Goal: Information Seeking & Learning: Compare options

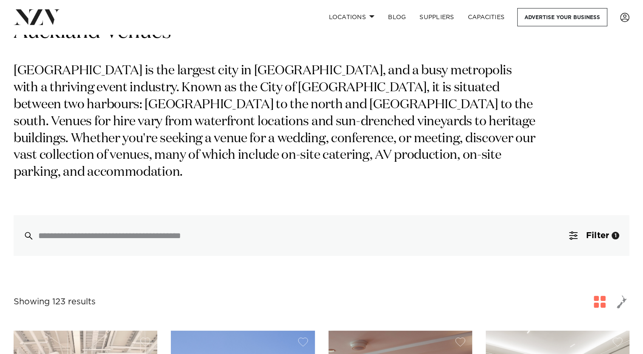
scroll to position [212, 0]
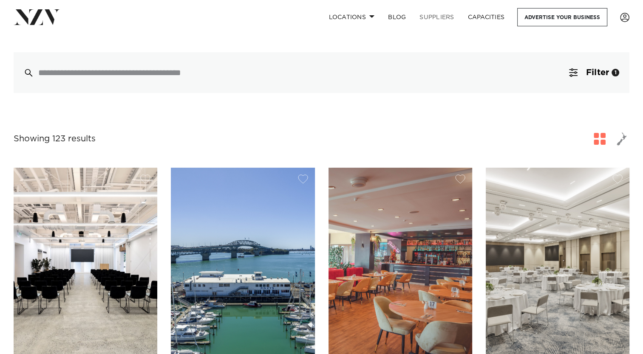
click at [432, 17] on link "SUPPLIERS" at bounding box center [437, 17] width 48 height 18
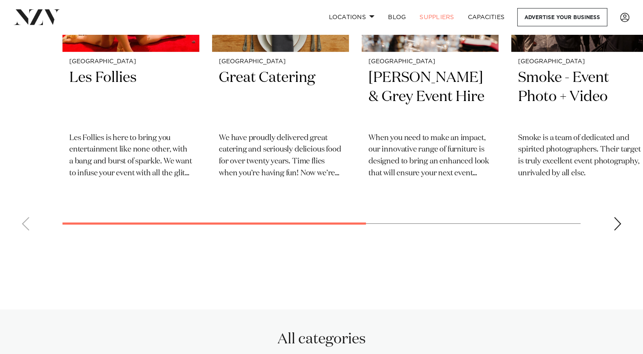
scroll to position [467, 0]
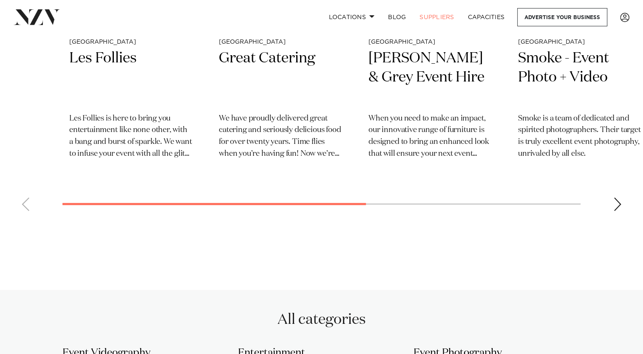
click at [619, 203] on div "Next slide" at bounding box center [617, 205] width 8 height 14
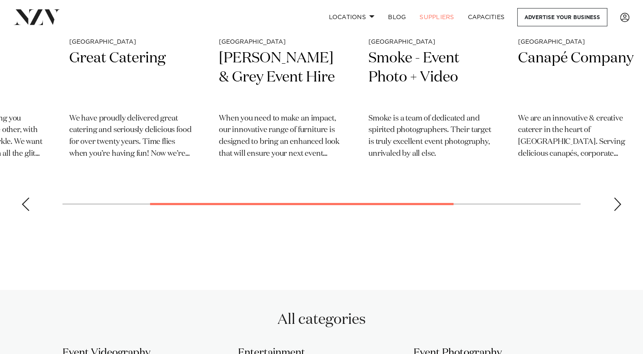
click at [620, 203] on div "Next slide" at bounding box center [617, 205] width 8 height 14
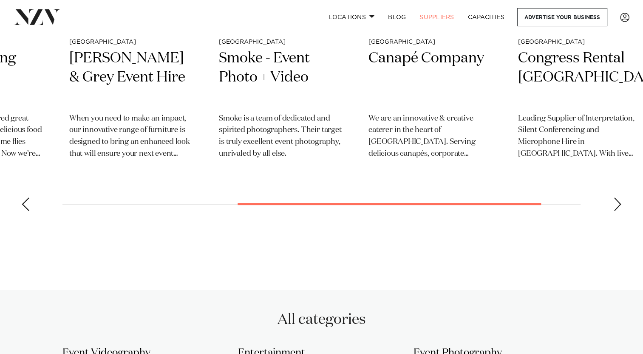
click at [620, 203] on div "Next slide" at bounding box center [617, 205] width 8 height 14
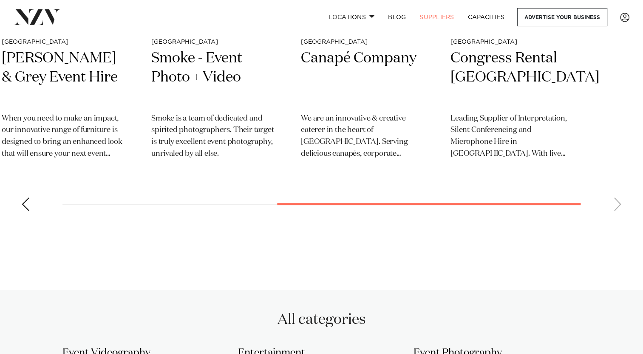
click at [24, 199] on div "Previous slide" at bounding box center [25, 205] width 8 height 14
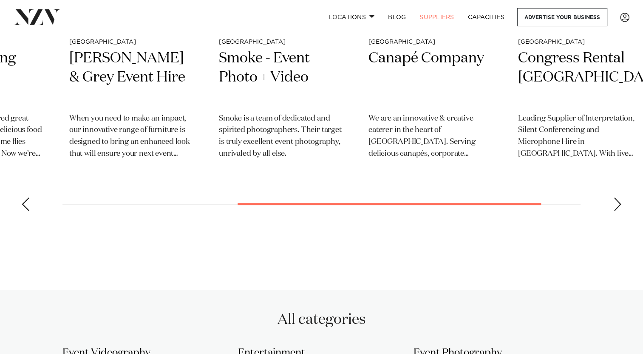
click at [25, 200] on div "Previous slide" at bounding box center [25, 205] width 8 height 14
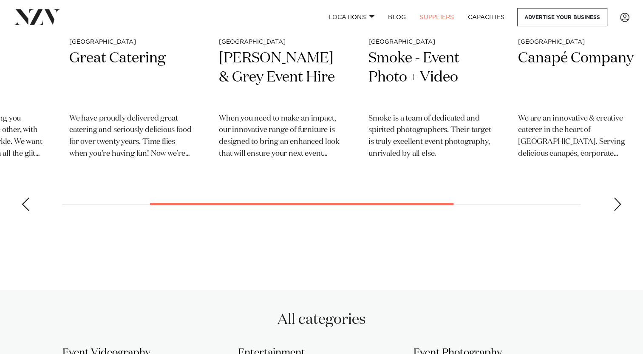
click at [24, 203] on div "Previous slide" at bounding box center [25, 205] width 8 height 14
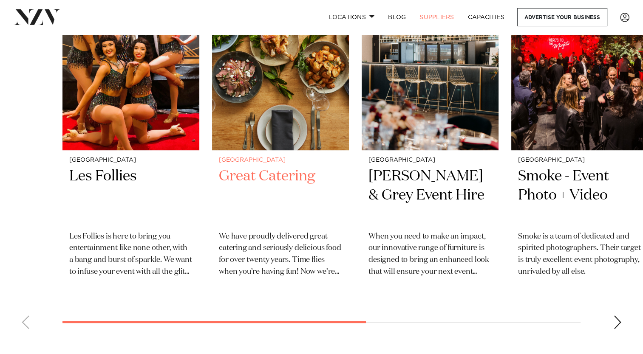
scroll to position [297, 0]
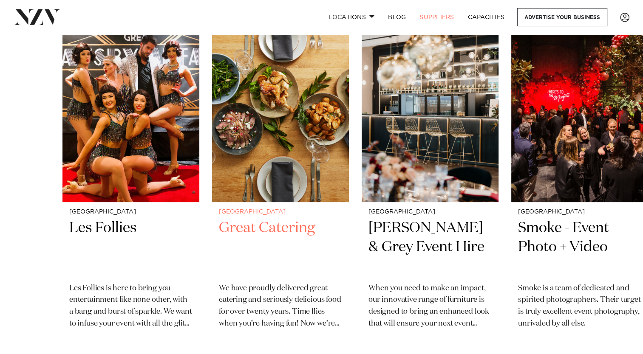
click at [280, 228] on h2 "Great Catering" at bounding box center [280, 247] width 123 height 57
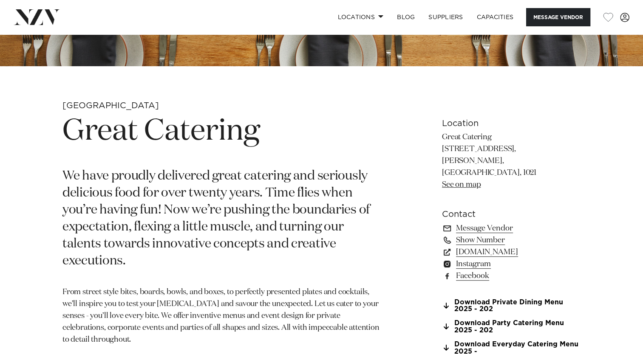
scroll to position [297, 0]
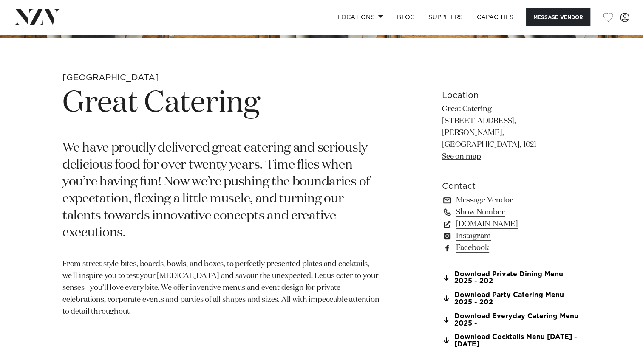
click at [461, 153] on link "See on map" at bounding box center [461, 157] width 39 height 8
click at [468, 207] on link "Show Number" at bounding box center [511, 213] width 139 height 12
click at [487, 292] on link "Download Party Catering Menu 2025 - 202" at bounding box center [511, 299] width 139 height 14
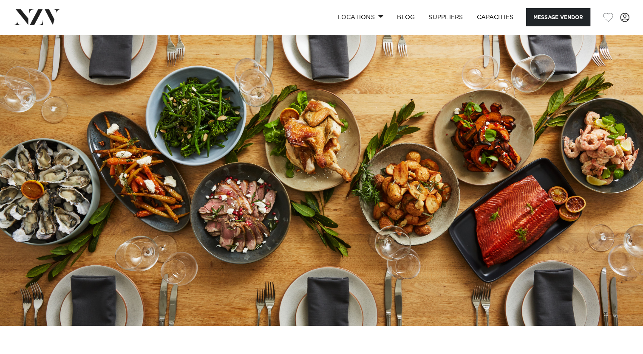
scroll to position [0, 0]
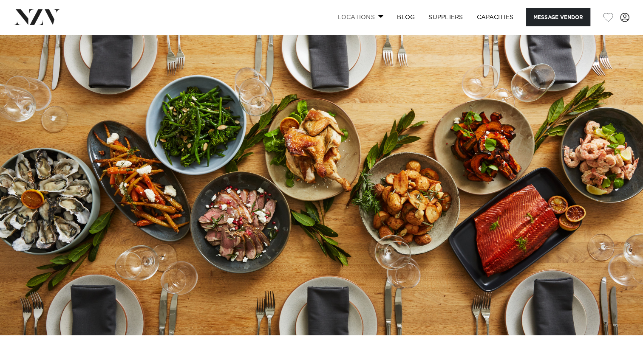
click at [354, 17] on link "Locations" at bounding box center [360, 17] width 59 height 18
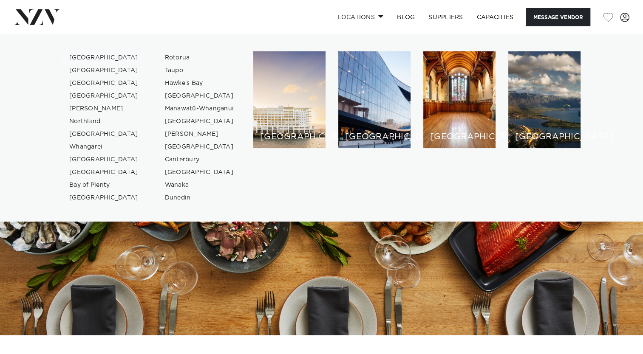
click at [85, 58] on link "[GEOGRAPHIC_DATA]" at bounding box center [103, 57] width 83 height 13
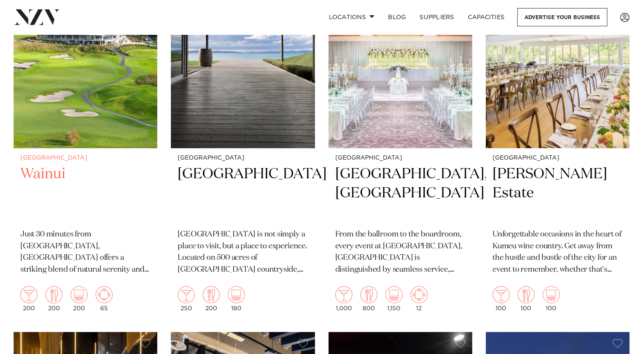
scroll to position [382, 0]
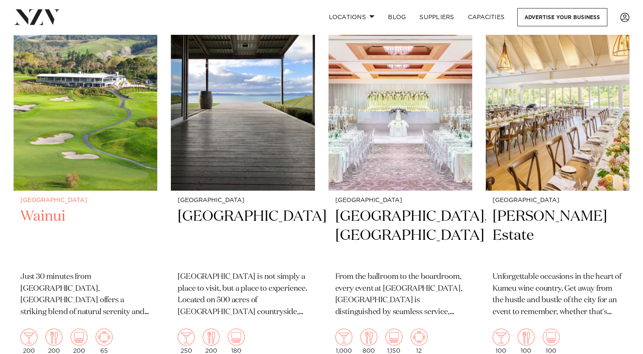
click at [48, 207] on h2 "Wainui" at bounding box center [85, 235] width 130 height 57
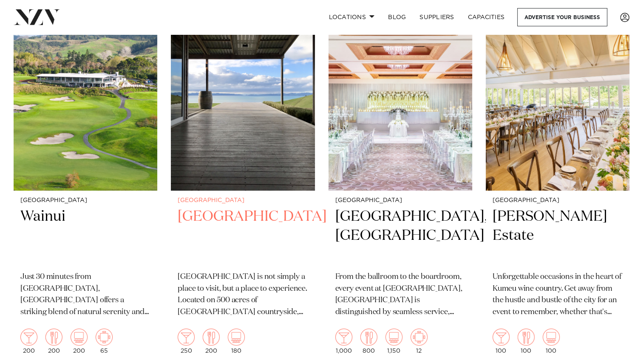
scroll to position [340, 0]
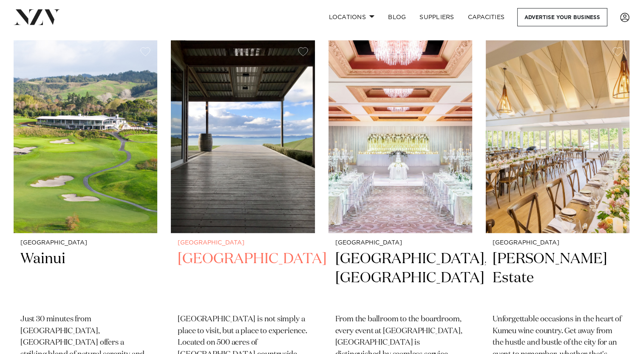
click at [211, 250] on h2 "Kauri Bay" at bounding box center [243, 278] width 130 height 57
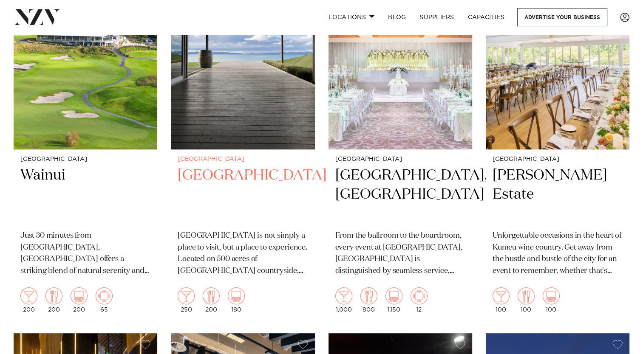
scroll to position [467, 0]
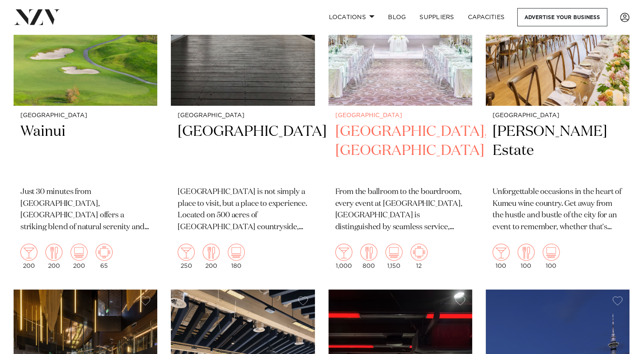
click at [397, 122] on h2 "Cordis, Auckland" at bounding box center [400, 150] width 130 height 57
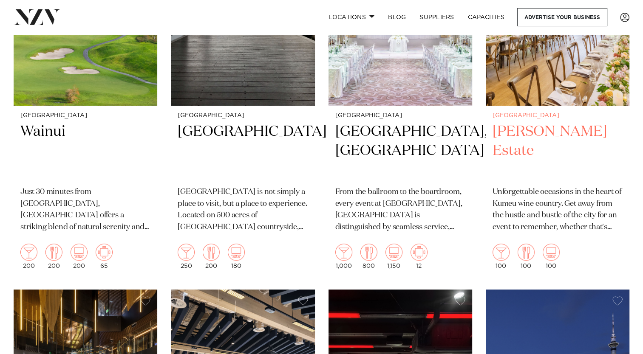
click at [530, 122] on h2 "Abel Estate" at bounding box center [558, 150] width 130 height 57
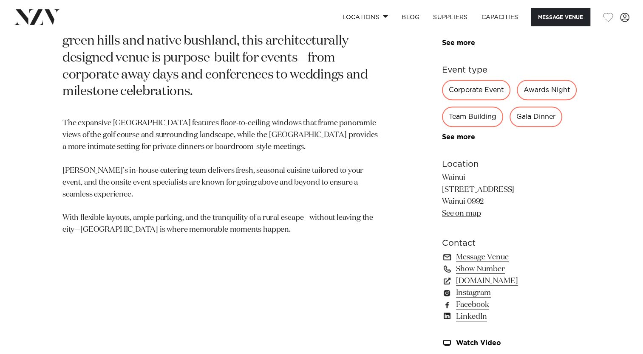
scroll to position [510, 0]
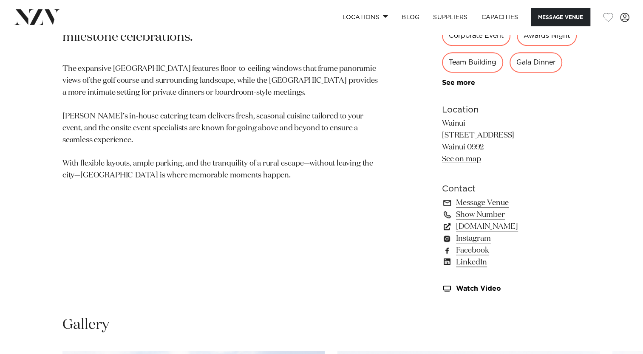
click at [469, 228] on link "[DOMAIN_NAME]" at bounding box center [511, 227] width 139 height 12
click at [472, 215] on link "Show Number" at bounding box center [511, 215] width 139 height 12
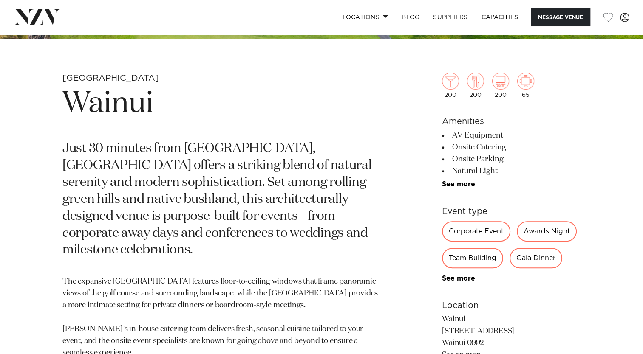
scroll to position [255, 0]
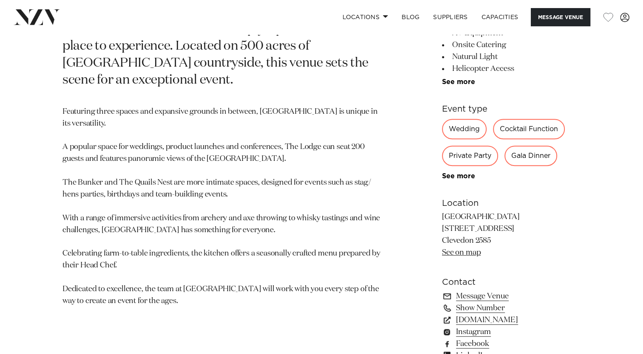
scroll to position [510, 0]
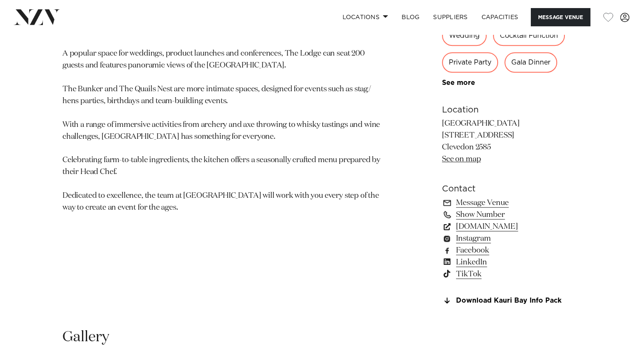
click at [477, 229] on link "kauribay.co.nz" at bounding box center [511, 227] width 139 height 12
click at [467, 203] on link "Message Venue" at bounding box center [511, 203] width 139 height 12
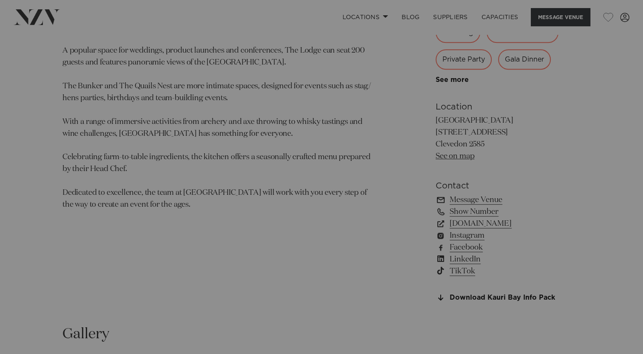
scroll to position [513, 0]
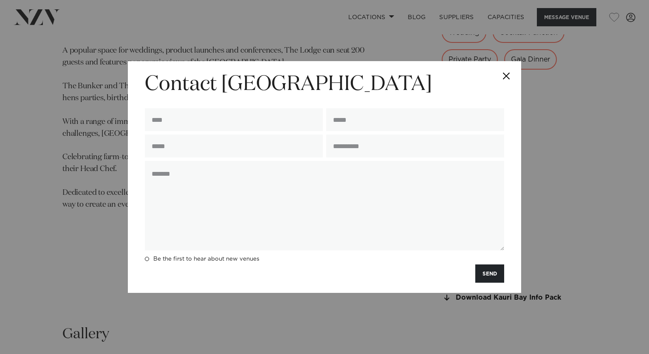
click at [504, 74] on button "Close" at bounding box center [507, 76] width 30 height 30
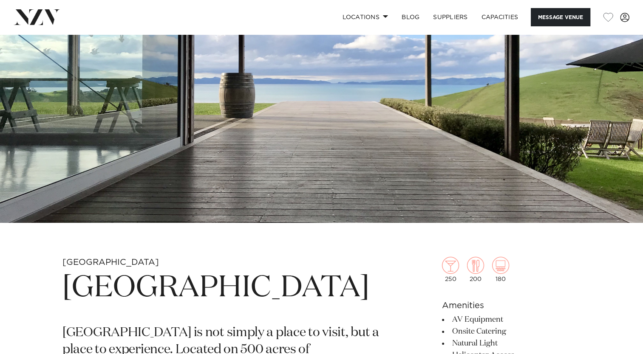
scroll to position [170, 0]
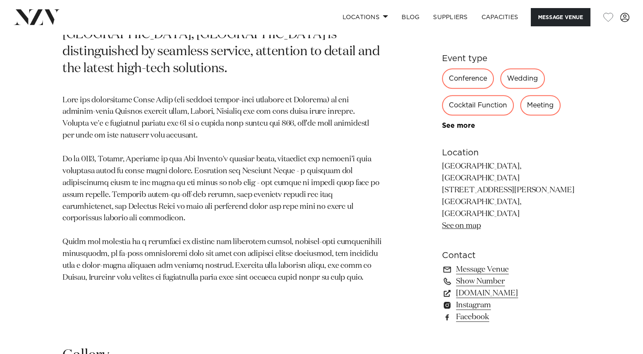
scroll to position [467, 0]
click at [485, 275] on link "Show Number" at bounding box center [511, 281] width 139 height 12
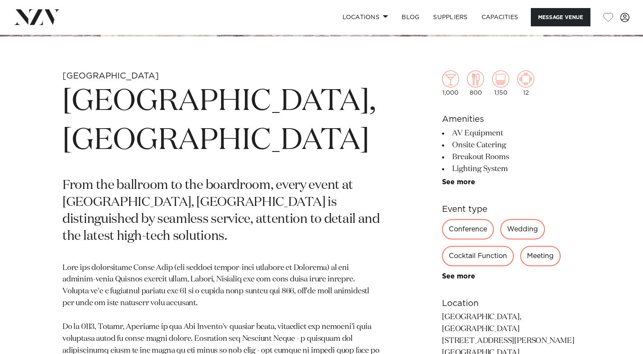
scroll to position [297, 0]
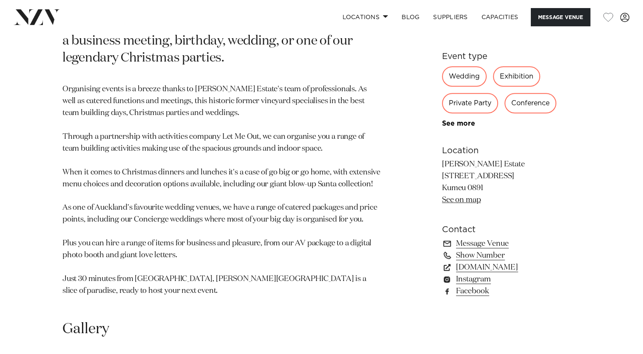
scroll to position [510, 0]
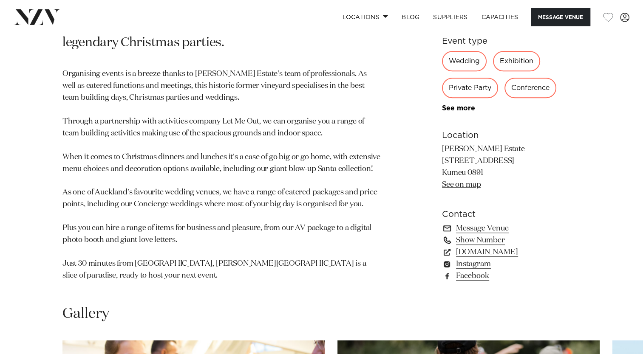
click at [466, 234] on link "Show Number" at bounding box center [511, 240] width 139 height 12
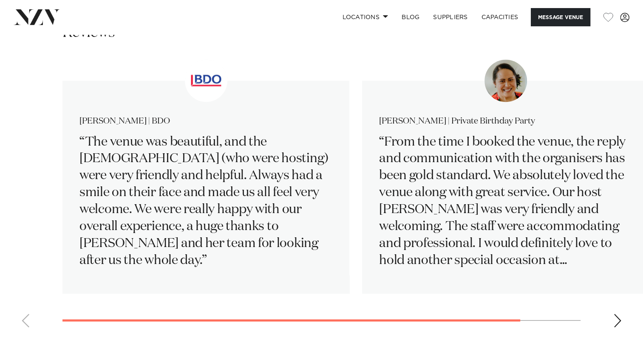
scroll to position [1275, 0]
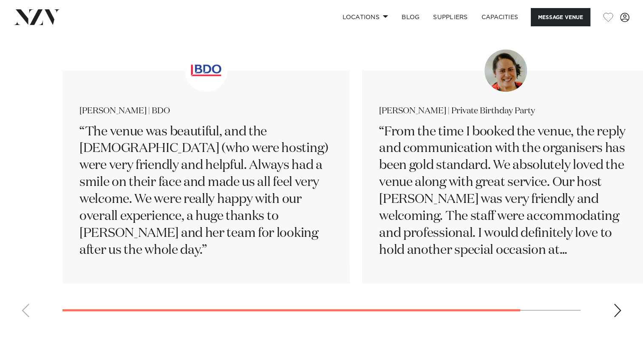
click at [615, 304] on div "Next slide" at bounding box center [617, 311] width 8 height 14
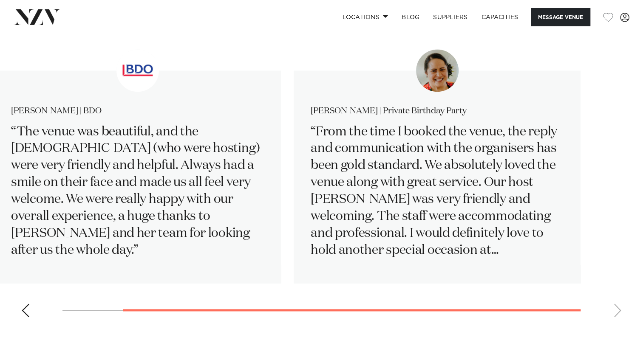
click at [27, 304] on div "Previous slide" at bounding box center [25, 311] width 8 height 14
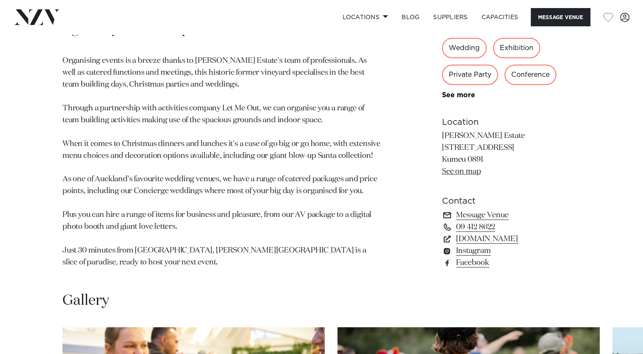
scroll to position [595, 0]
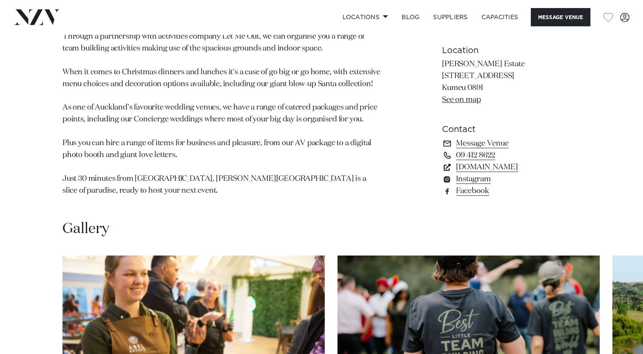
click at [495, 161] on link "simplyevents.co.nz" at bounding box center [511, 167] width 139 height 12
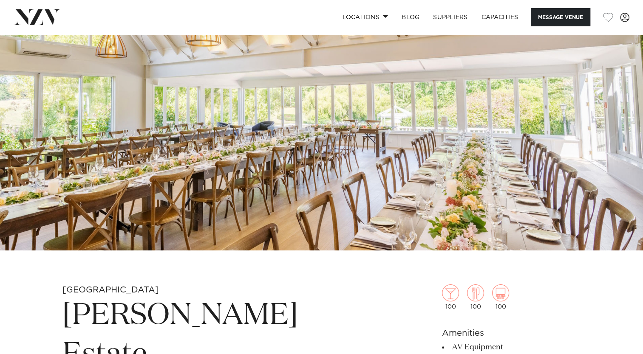
scroll to position [85, 0]
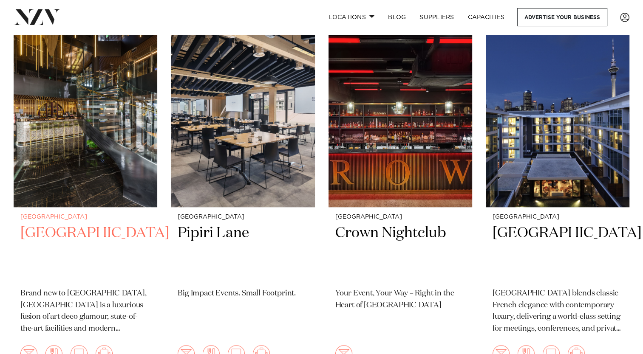
scroll to position [765, 0]
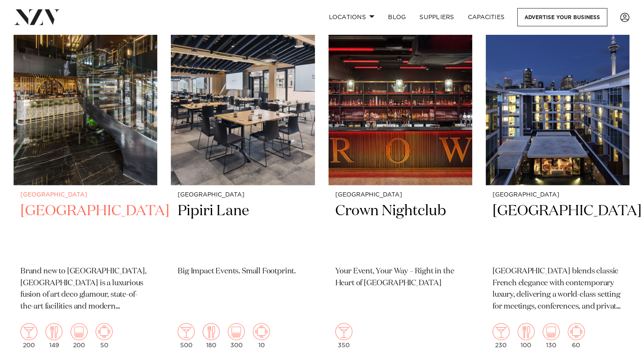
click at [48, 202] on h2 "[GEOGRAPHIC_DATA]" at bounding box center [85, 230] width 130 height 57
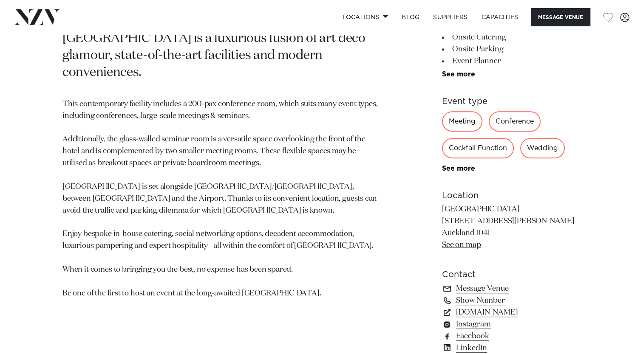
scroll to position [425, 0]
click at [459, 243] on link "See on map" at bounding box center [461, 245] width 39 height 8
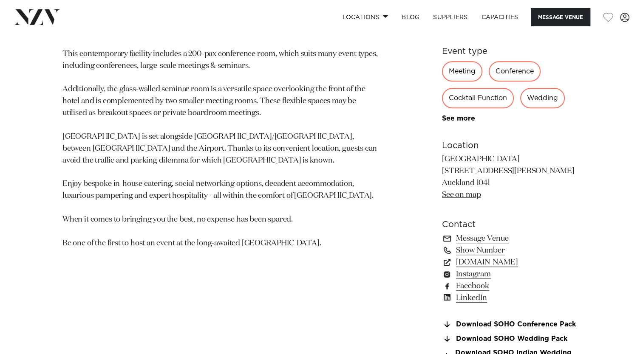
scroll to position [510, 0]
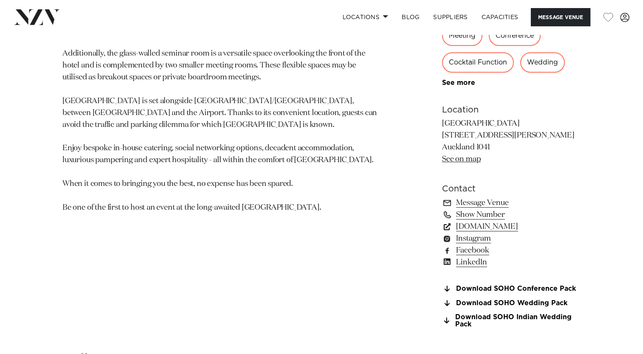
click at [498, 226] on link "www.soholuxuryhotels.com" at bounding box center [511, 227] width 139 height 12
click at [481, 203] on link "Message Venue" at bounding box center [511, 203] width 139 height 12
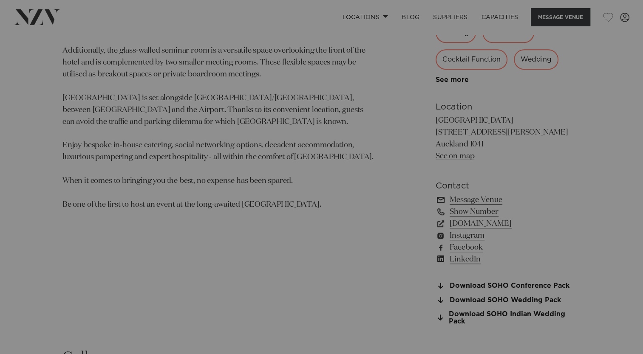
scroll to position [513, 0]
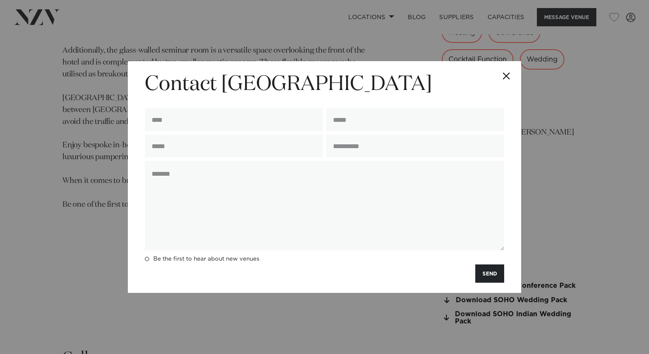
click at [503, 74] on button "Close" at bounding box center [507, 76] width 30 height 30
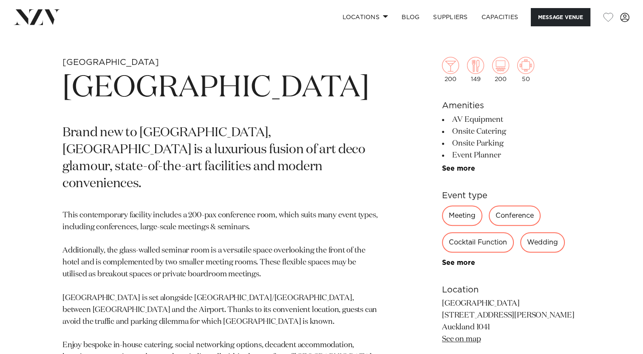
scroll to position [300, 0]
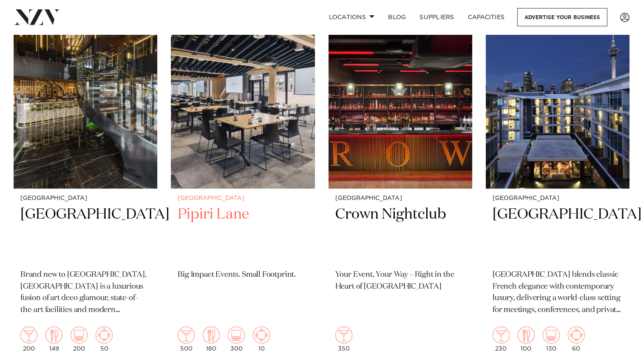
scroll to position [765, 0]
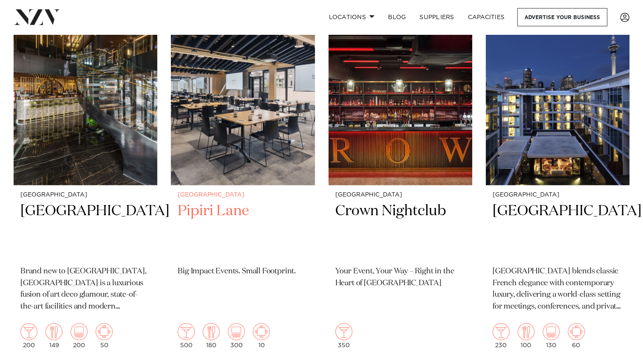
click at [218, 202] on h2 "Pipiri Lane" at bounding box center [243, 230] width 130 height 57
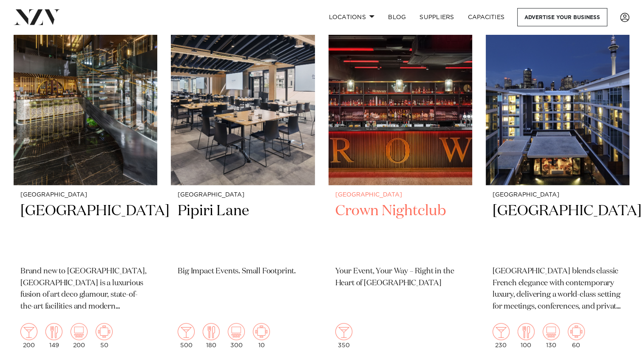
click at [396, 202] on h2 "Crown Nightclub" at bounding box center [400, 230] width 130 height 57
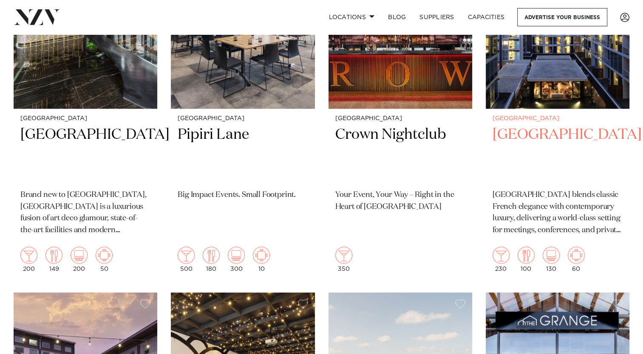
scroll to position [850, 0]
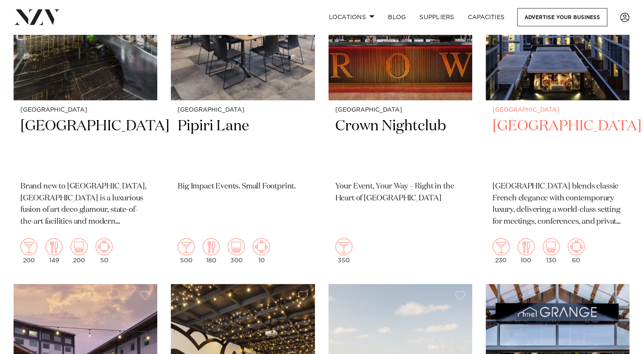
click at [558, 117] on h2 "Sofitel Auckland Viaduct Harbour" at bounding box center [558, 145] width 130 height 57
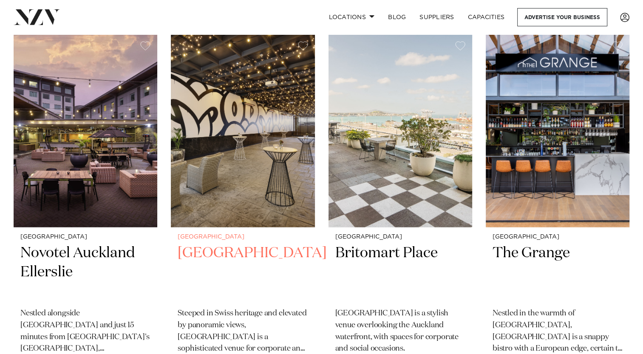
scroll to position [1105, 0]
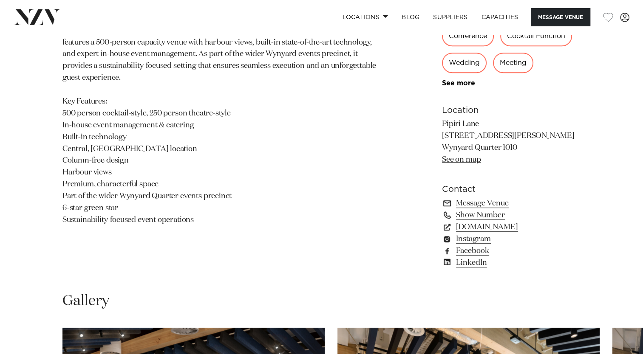
scroll to position [510, 0]
click at [484, 205] on link "Message Venue" at bounding box center [511, 203] width 139 height 12
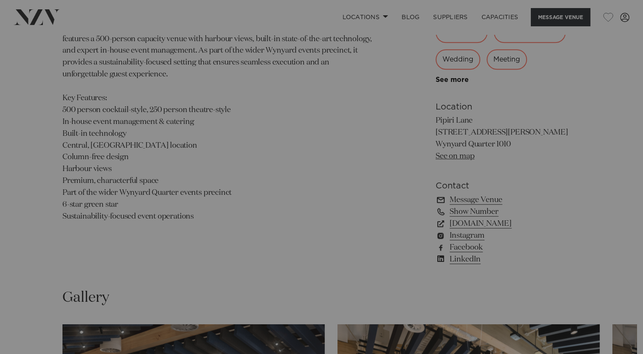
scroll to position [513, 0]
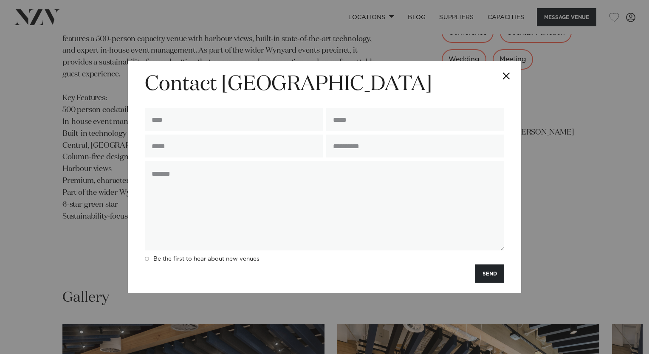
click at [508, 75] on button "Close" at bounding box center [507, 76] width 30 height 30
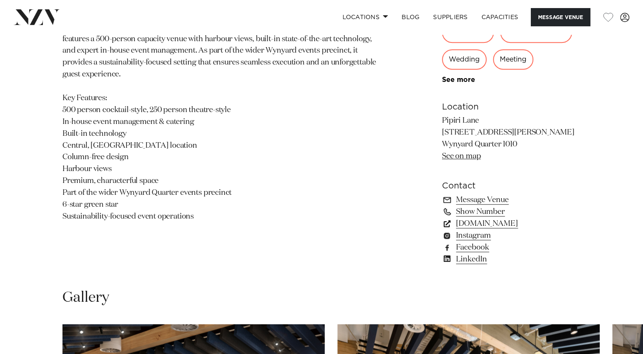
click at [480, 224] on link "[DOMAIN_NAME]" at bounding box center [511, 224] width 139 height 12
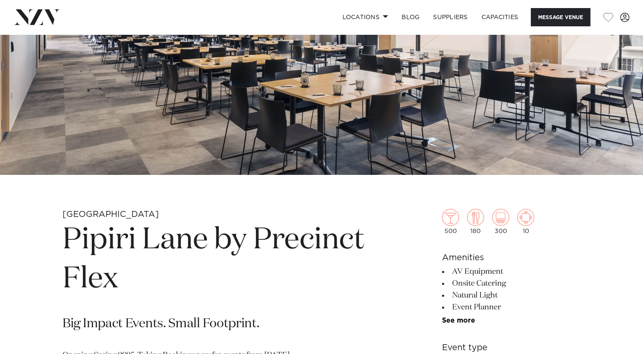
scroll to position [88, 0]
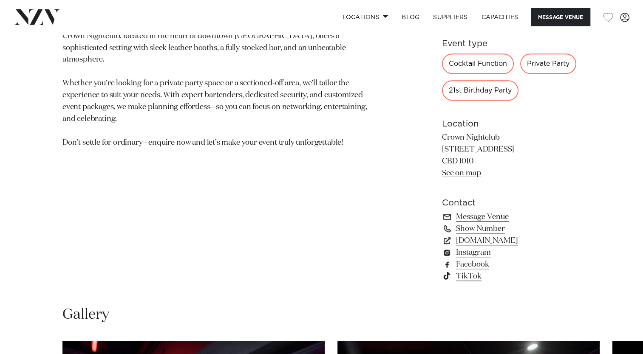
scroll to position [490, 0]
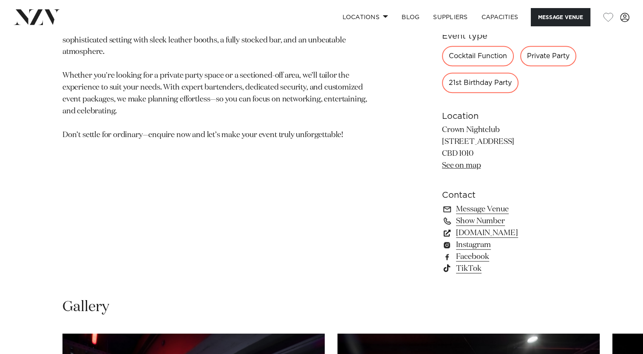
click at [469, 232] on link "crownnz.com" at bounding box center [511, 233] width 139 height 12
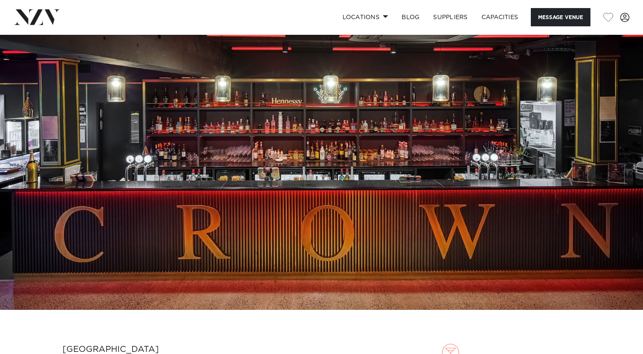
scroll to position [0, 0]
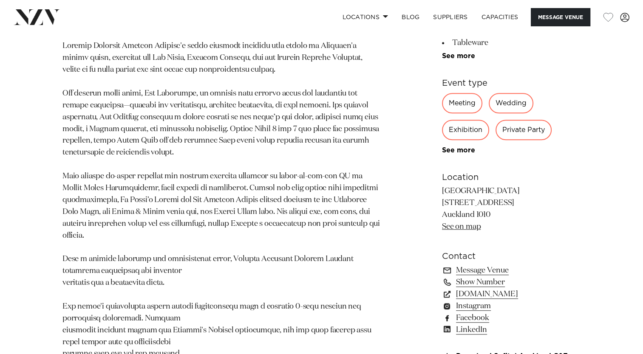
scroll to position [637, 0]
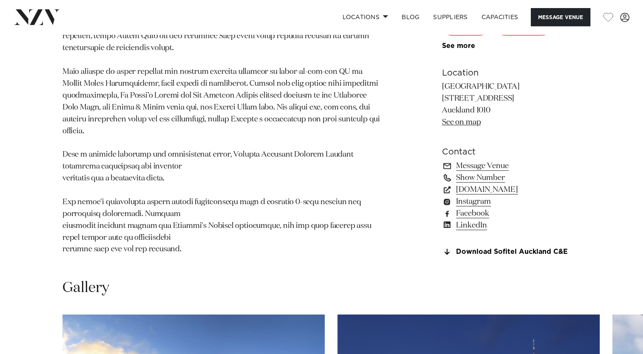
click at [478, 184] on link "Show Number" at bounding box center [511, 178] width 139 height 12
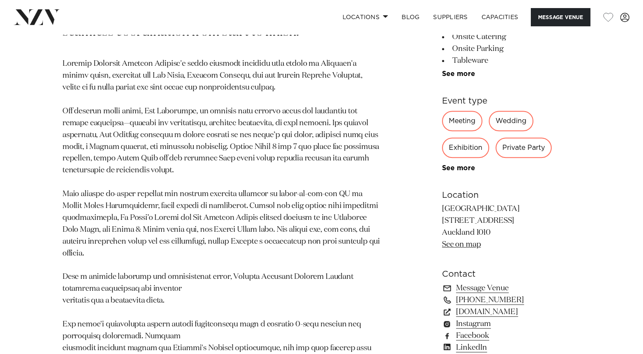
scroll to position [680, 0]
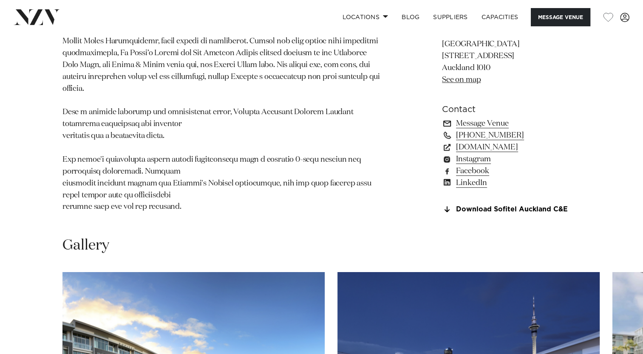
click at [472, 130] on link "Message Venue" at bounding box center [511, 124] width 139 height 12
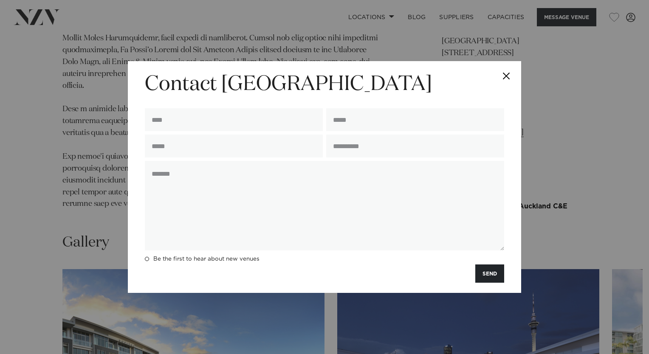
click at [506, 63] on button "Close" at bounding box center [507, 76] width 30 height 30
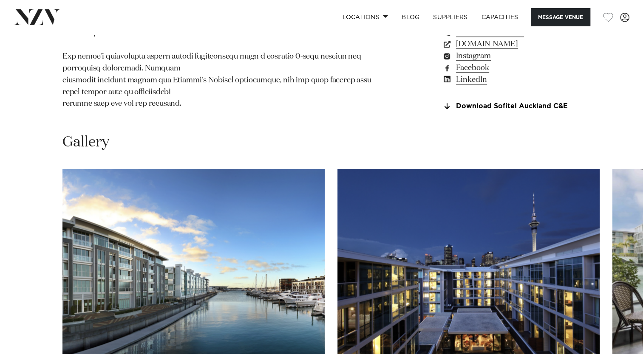
scroll to position [895, 0]
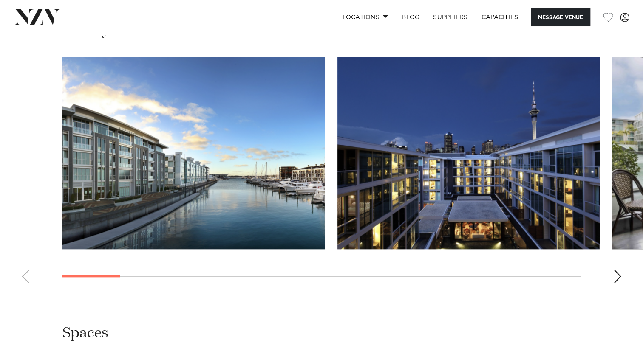
click at [619, 283] on div "Next slide" at bounding box center [617, 277] width 8 height 14
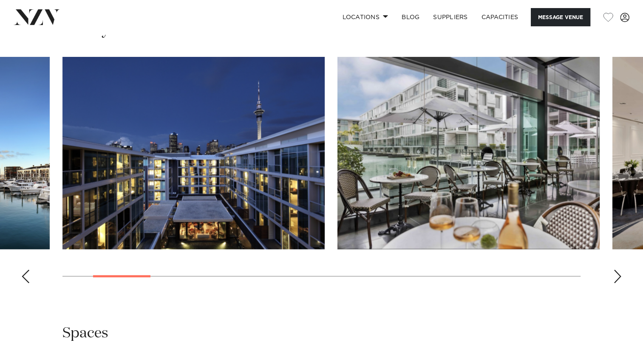
click at [619, 283] on div "Next slide" at bounding box center [617, 277] width 8 height 14
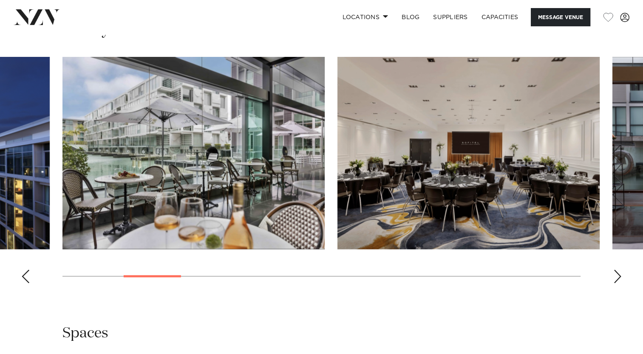
click at [619, 283] on div "Next slide" at bounding box center [617, 277] width 8 height 14
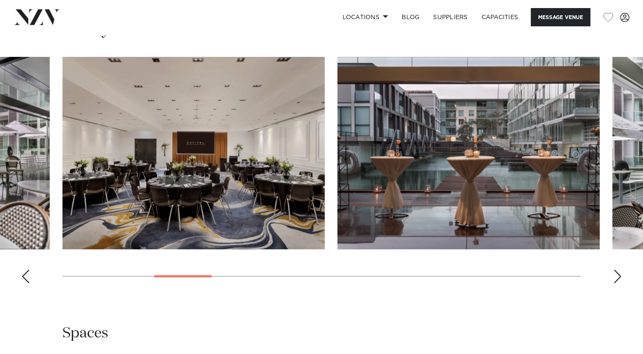
click at [619, 283] on div "Next slide" at bounding box center [617, 277] width 8 height 14
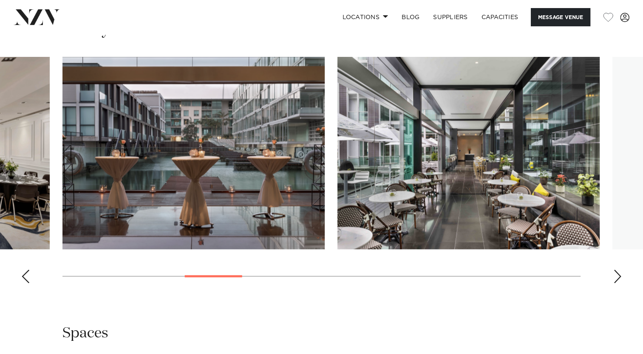
click at [619, 283] on div "Next slide" at bounding box center [617, 277] width 8 height 14
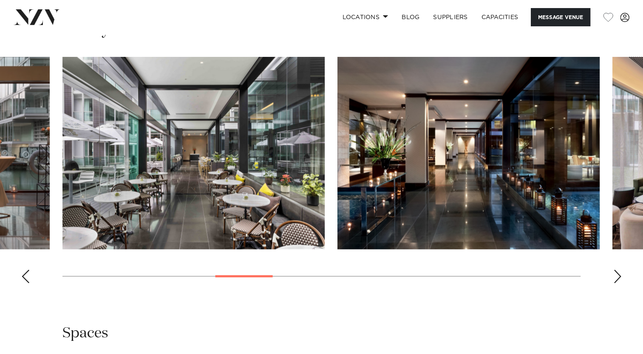
click at [619, 283] on div "Next slide" at bounding box center [617, 277] width 8 height 14
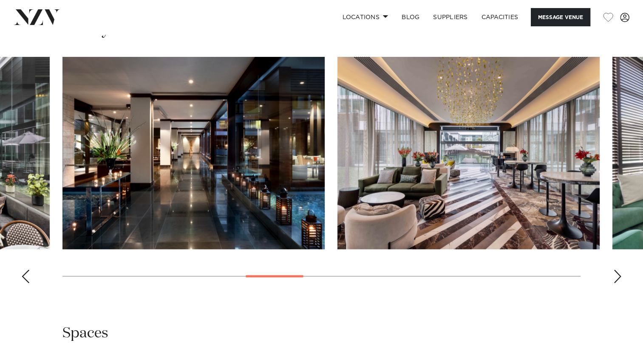
click at [619, 283] on div "Next slide" at bounding box center [617, 277] width 8 height 14
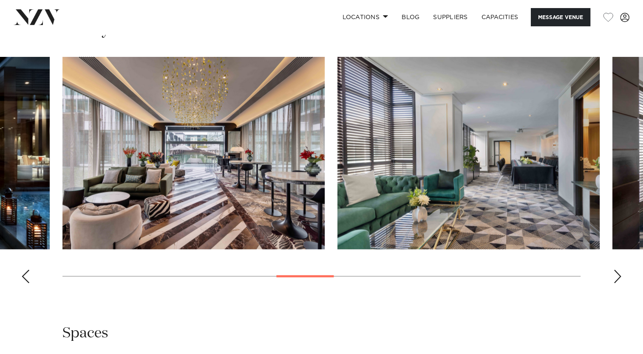
click at [619, 283] on div "Next slide" at bounding box center [617, 277] width 8 height 14
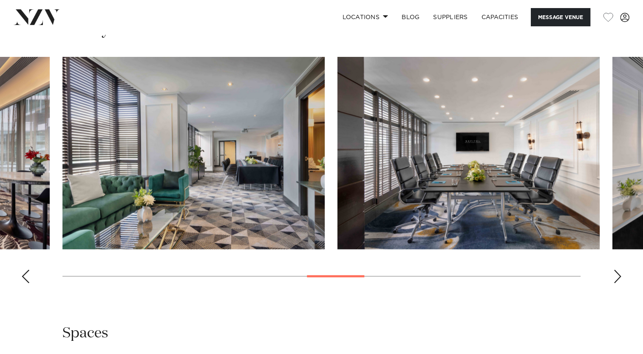
click at [619, 283] on div "Next slide" at bounding box center [617, 277] width 8 height 14
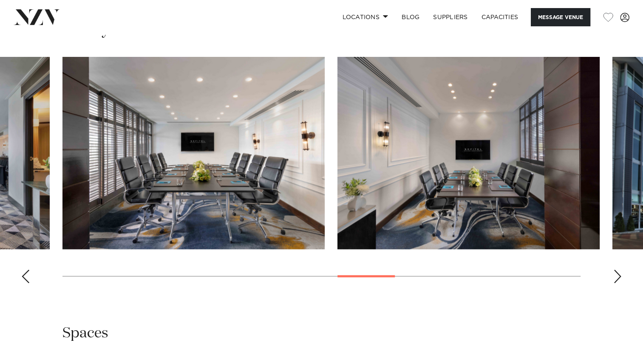
click at [619, 283] on div "Next slide" at bounding box center [617, 277] width 8 height 14
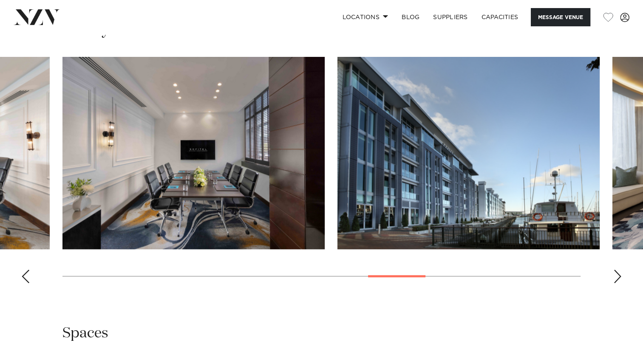
click at [619, 283] on div "Next slide" at bounding box center [617, 277] width 8 height 14
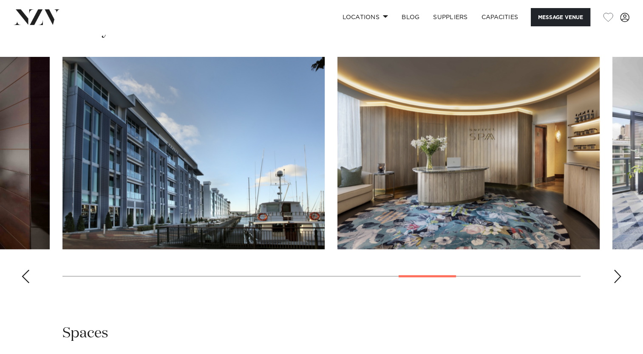
click at [619, 283] on div "Next slide" at bounding box center [617, 277] width 8 height 14
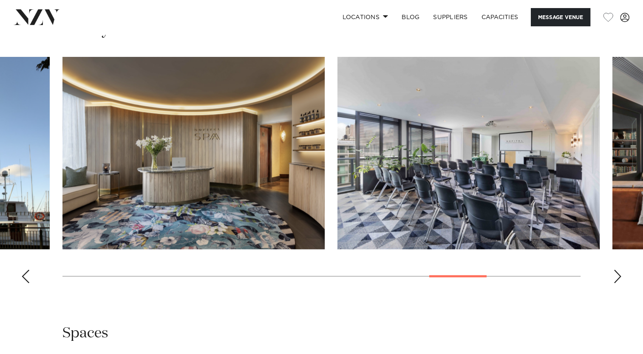
click at [620, 283] on div "Next slide" at bounding box center [617, 277] width 8 height 14
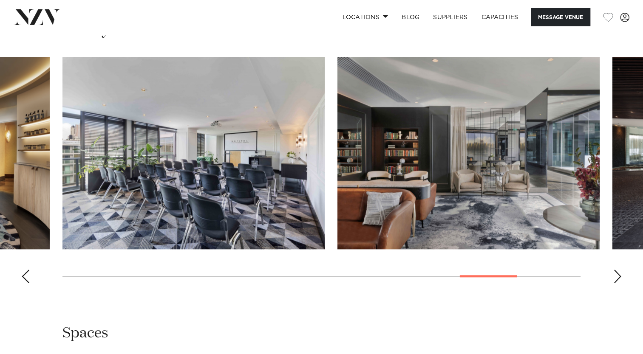
click at [620, 283] on div "Next slide" at bounding box center [617, 277] width 8 height 14
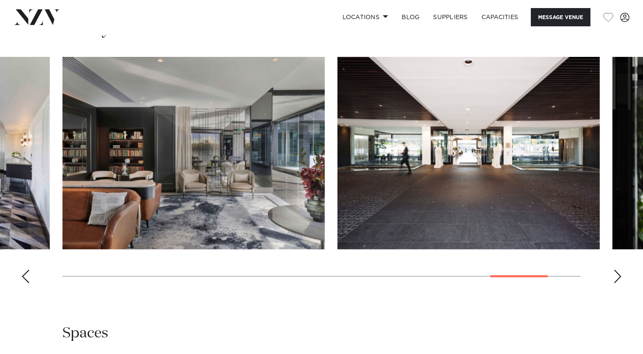
click at [620, 283] on div "Next slide" at bounding box center [617, 277] width 8 height 14
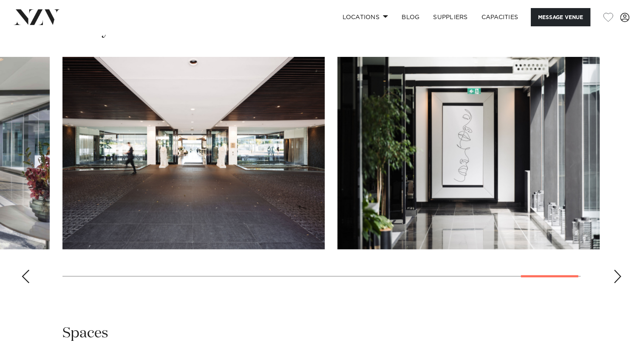
click at [620, 283] on div "Next slide" at bounding box center [617, 277] width 8 height 14
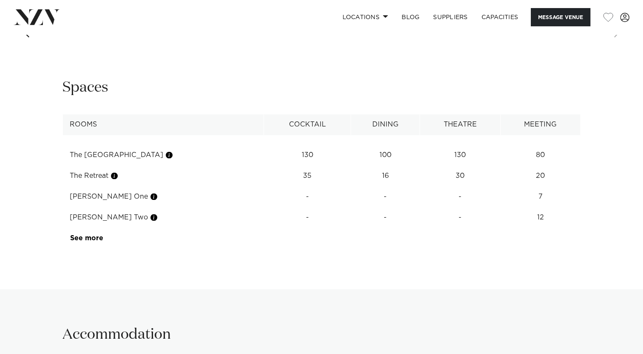
scroll to position [1150, 0]
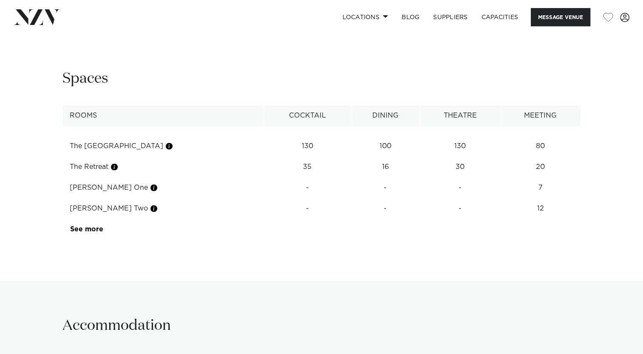
click at [92, 219] on tbody "The Boulevard Room 130 100 130 80 The Retreat 35 16 30 20 Halsey One - - - 7 Ha…" at bounding box center [322, 182] width 518 height 113
click at [264, 198] on td "-" at bounding box center [307, 188] width 87 height 21
click at [92, 233] on link "See more" at bounding box center [103, 229] width 66 height 7
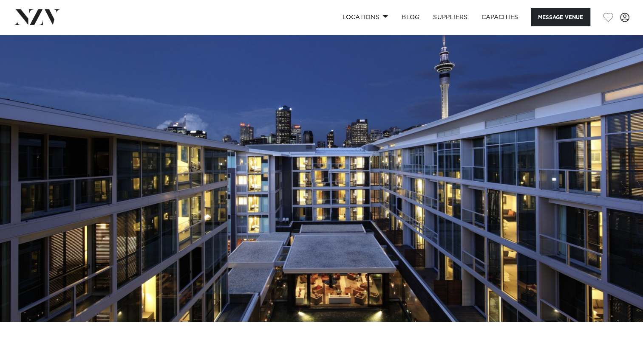
scroll to position [0, 0]
